Goal: Task Accomplishment & Management: Use online tool/utility

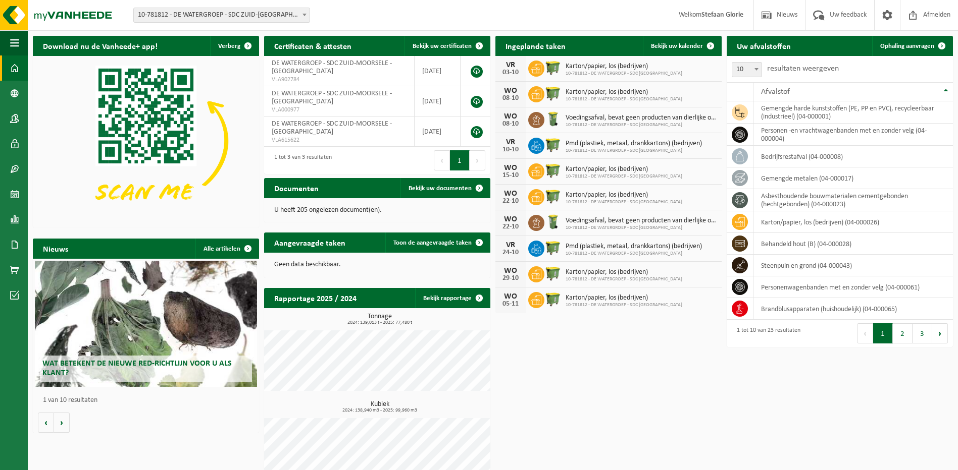
click at [303, 15] on b at bounding box center [304, 15] width 4 height 3
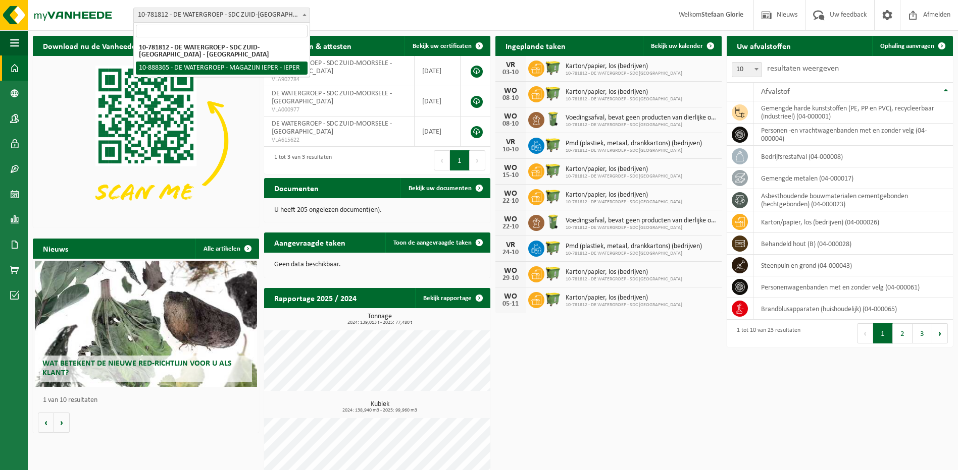
select select "113473"
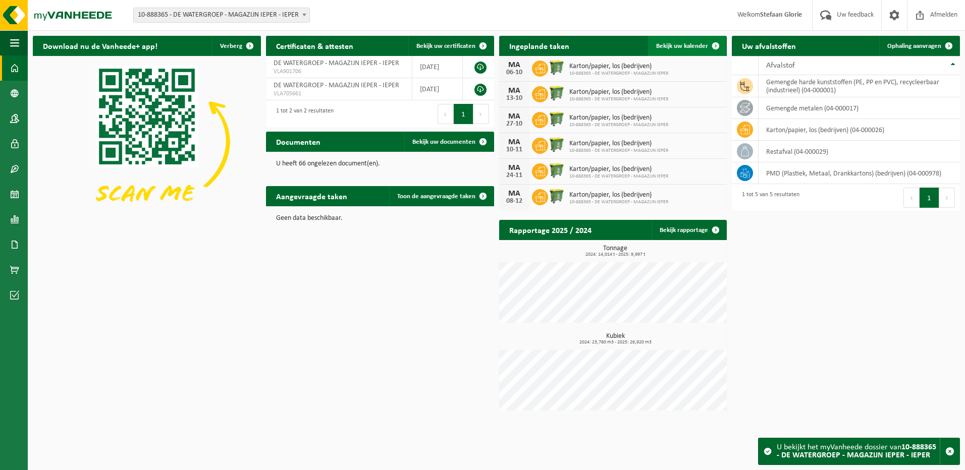
click at [667, 47] on span "Bekijk uw kalender" at bounding box center [682, 46] width 52 height 7
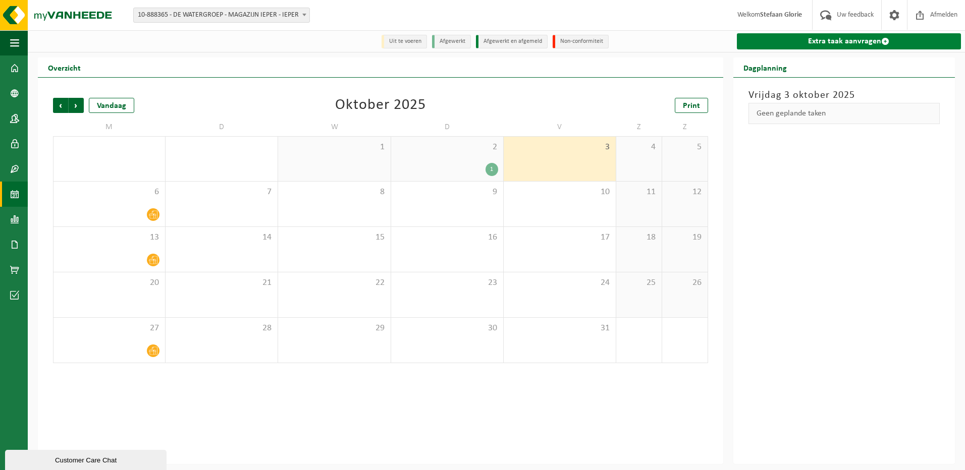
click at [877, 40] on link "Extra taak aanvragen" at bounding box center [849, 41] width 224 height 16
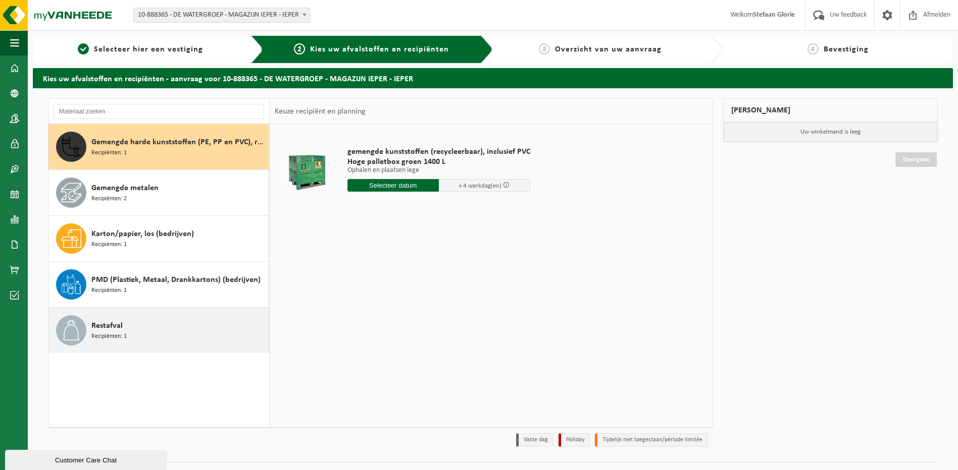
click at [109, 335] on span "Recipiënten: 1" at bounding box center [108, 337] width 35 height 10
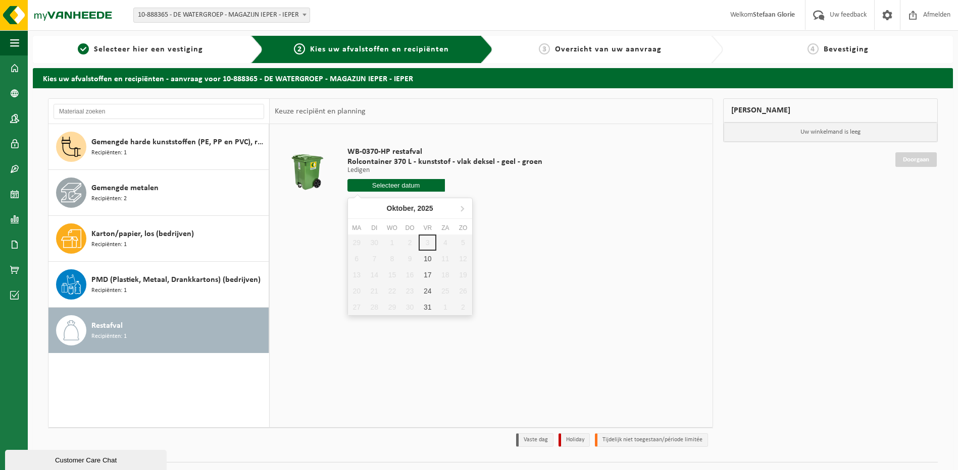
click at [389, 186] on input "text" at bounding box center [395, 185] width 97 height 13
click at [424, 256] on div "10" at bounding box center [427, 259] width 18 height 16
type input "Van 2025-10-10"
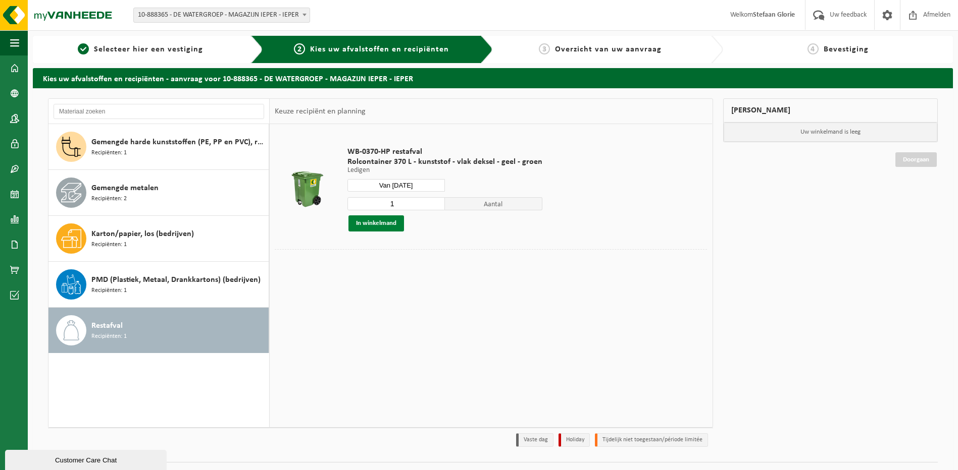
click at [377, 224] on button "In winkelmand" at bounding box center [376, 224] width 56 height 16
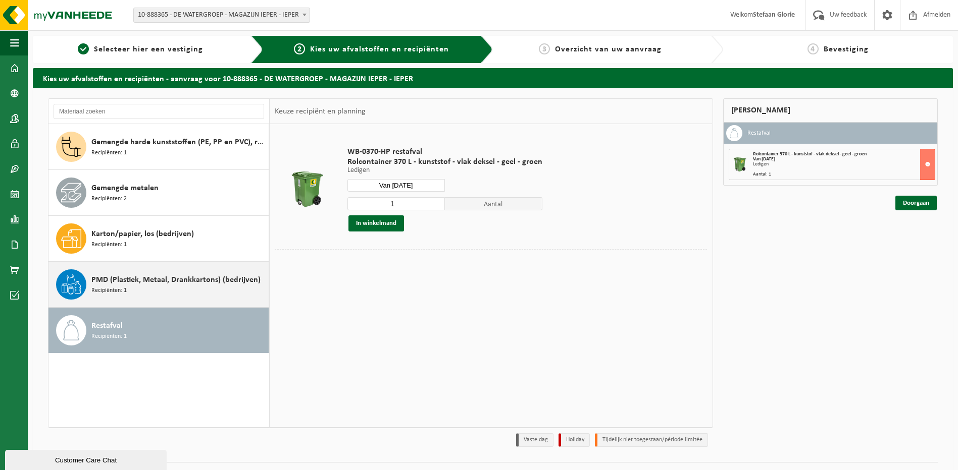
click at [116, 283] on span "PMD (Plastiek, Metaal, Drankkartons) (bedrijven)" at bounding box center [175, 280] width 169 height 12
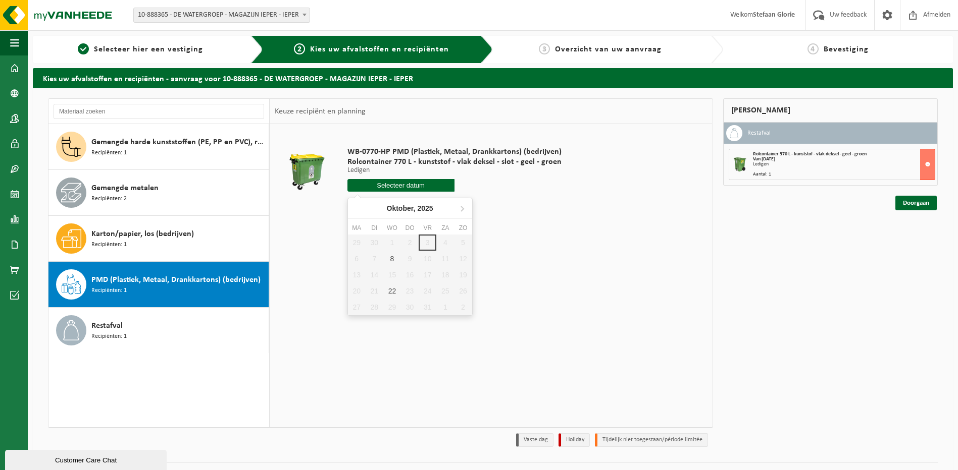
click at [395, 186] on input "text" at bounding box center [400, 185] width 107 height 13
click at [391, 258] on div "8" at bounding box center [392, 259] width 18 height 16
type input "Van 2025-10-08"
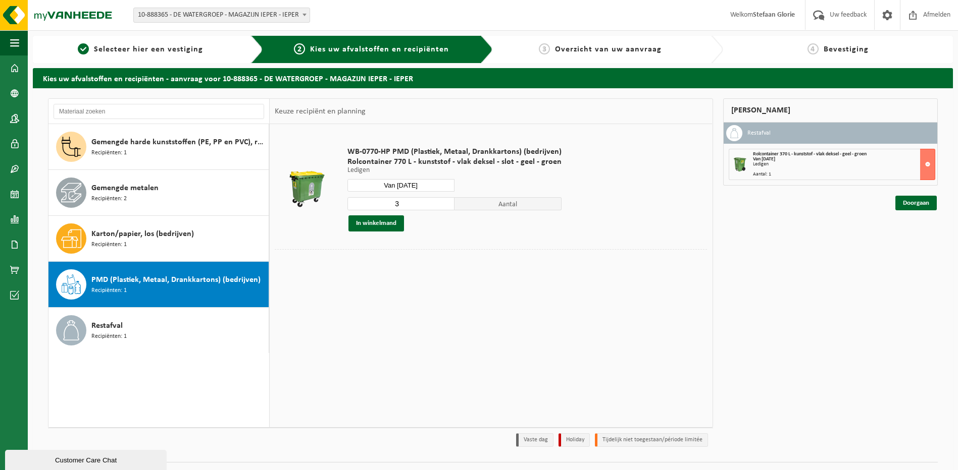
click at [443, 203] on input "3" at bounding box center [400, 203] width 107 height 13
click at [445, 206] on input "2" at bounding box center [400, 203] width 107 height 13
type input "1"
click at [445, 206] on input "1" at bounding box center [400, 203] width 107 height 13
click at [381, 221] on button "In winkelmand" at bounding box center [376, 224] width 56 height 16
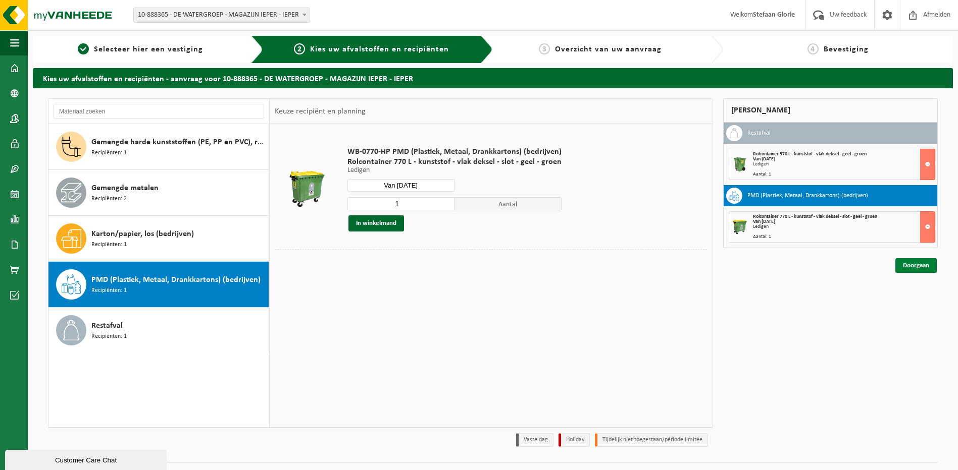
click at [926, 268] on link "Doorgaan" at bounding box center [915, 265] width 41 height 15
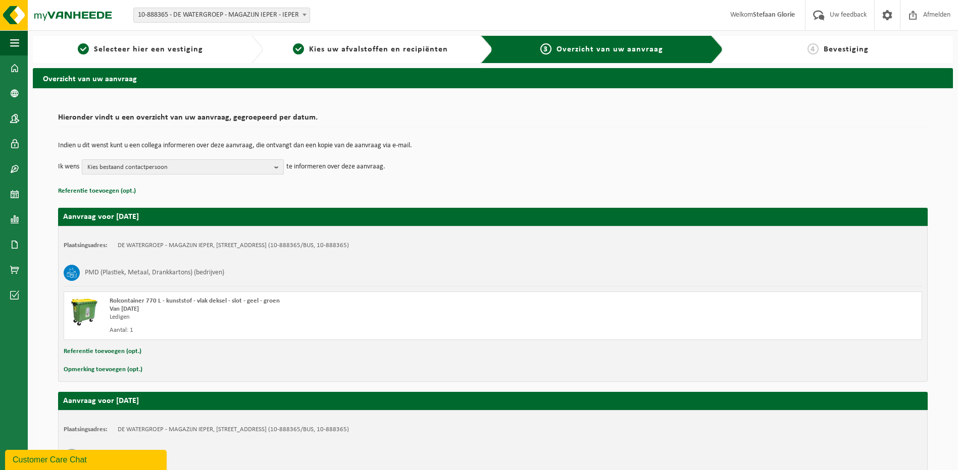
click at [274, 167] on button "Kies bestaand contactpersoon" at bounding box center [183, 167] width 202 height 15
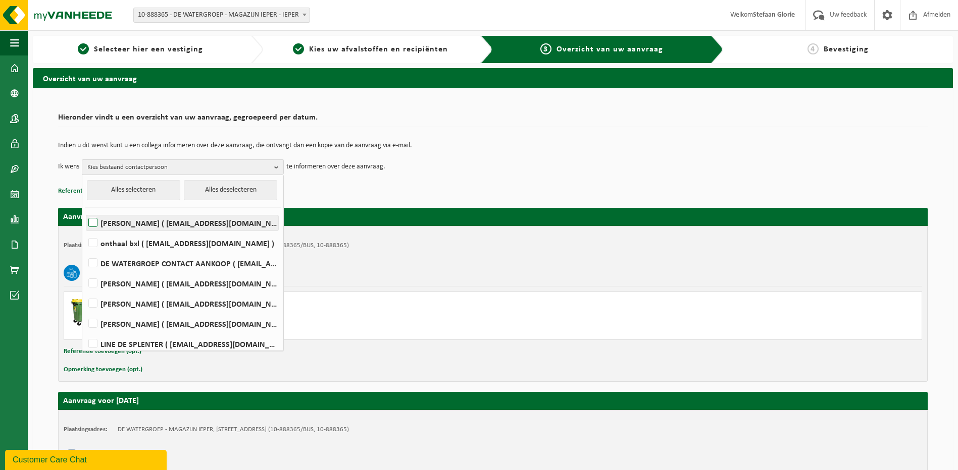
click at [125, 221] on label "JOKE BRENNING ( joke.brenning@dewatergroep.be )" at bounding box center [182, 223] width 192 height 15
click at [85, 210] on input "JOKE BRENNING ( joke.brenning@dewatergroep.be )" at bounding box center [84, 210] width 1 height 1
checkbox input "true"
click at [450, 191] on p "Referentie toevoegen (opt.)" at bounding box center [492, 191] width 869 height 13
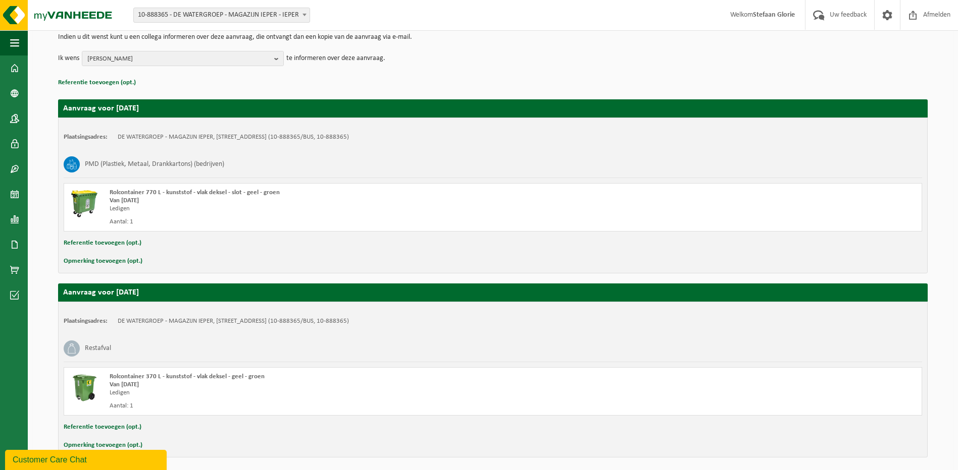
scroll to position [147, 0]
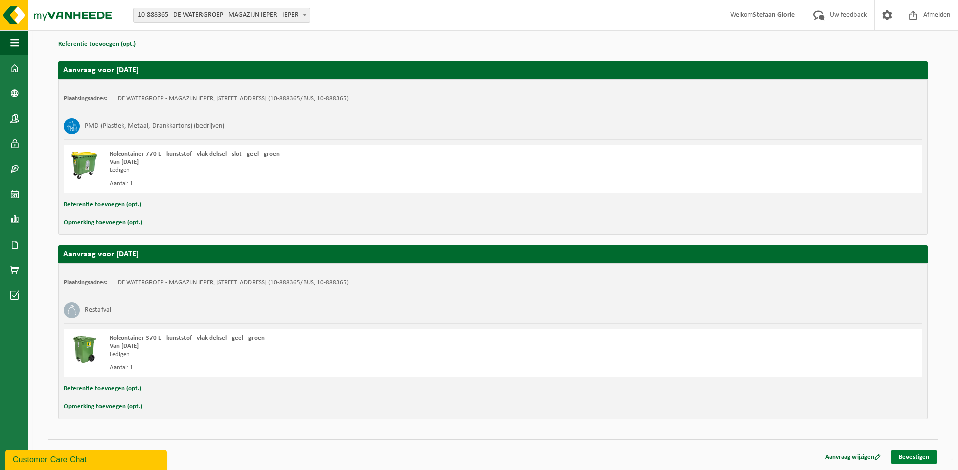
click at [905, 454] on link "Bevestigen" at bounding box center [913, 457] width 45 height 15
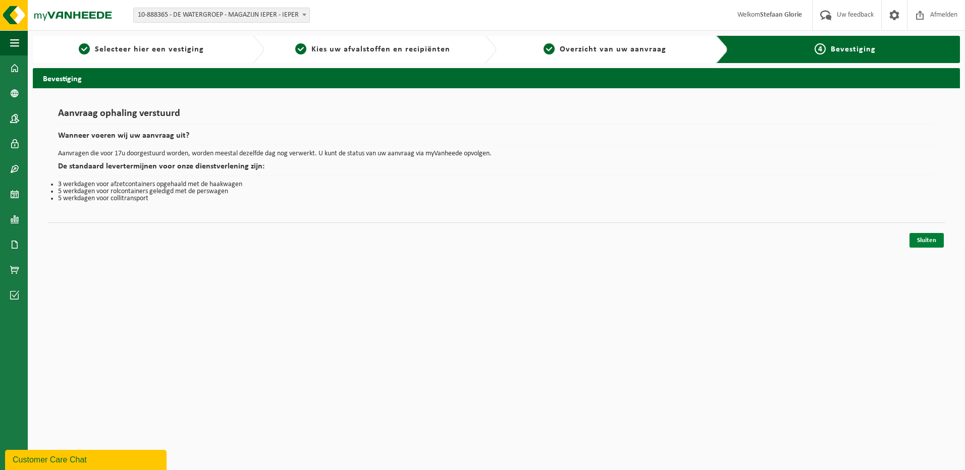
click at [924, 242] on link "Sluiten" at bounding box center [927, 240] width 34 height 15
